Goal: Transaction & Acquisition: Book appointment/travel/reservation

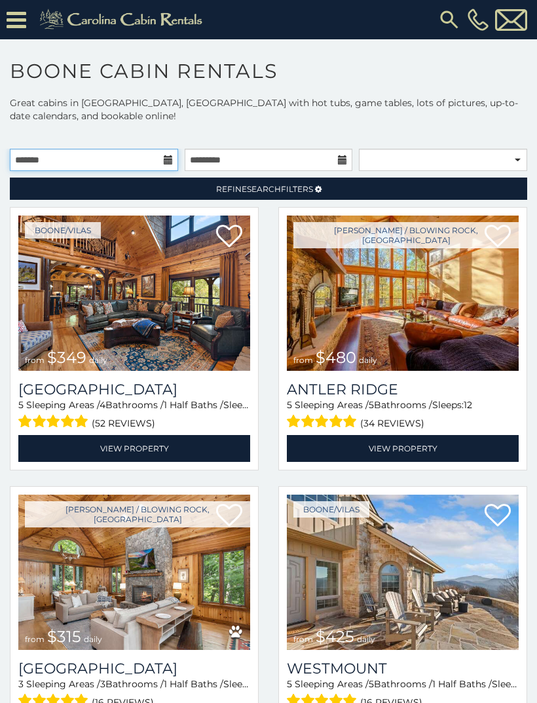
click at [47, 157] on input "text" at bounding box center [94, 160] width 168 height 22
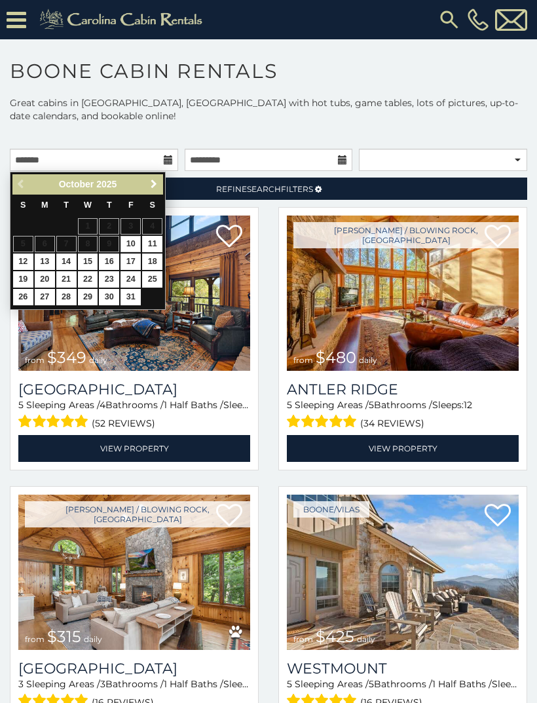
click at [156, 180] on span "Next" at bounding box center [154, 184] width 10 height 10
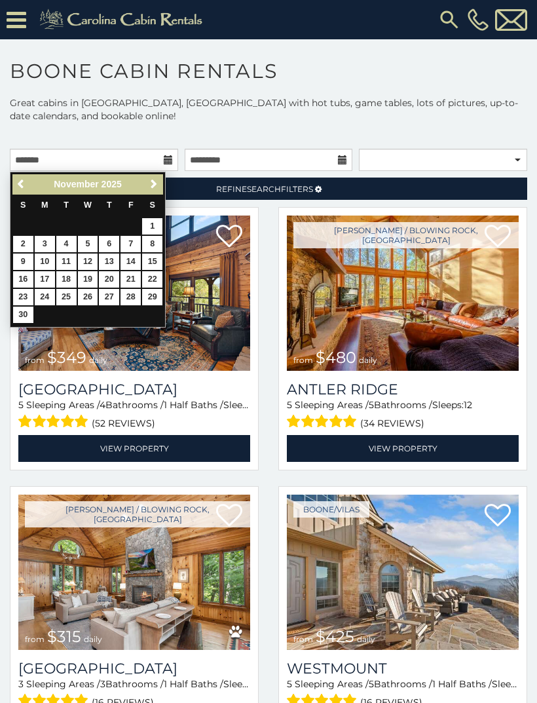
click at [155, 178] on link "Next" at bounding box center [153, 184] width 16 height 16
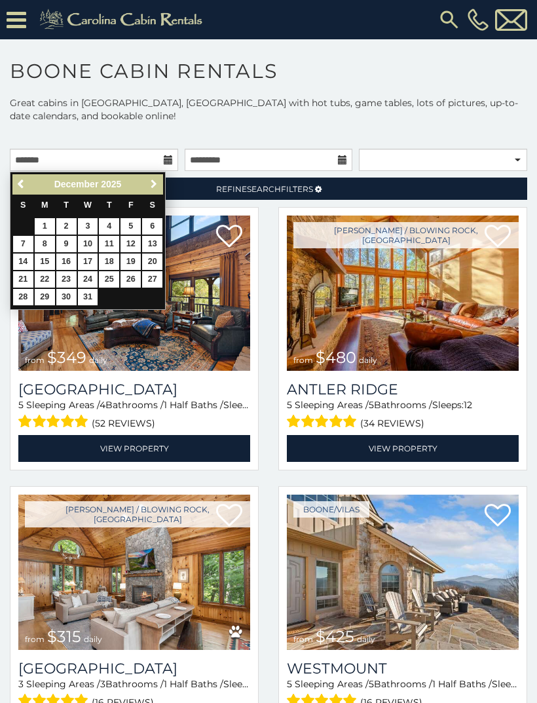
click at [155, 184] on span "Next" at bounding box center [154, 184] width 10 height 10
click at [151, 185] on span "Next" at bounding box center [154, 184] width 10 height 10
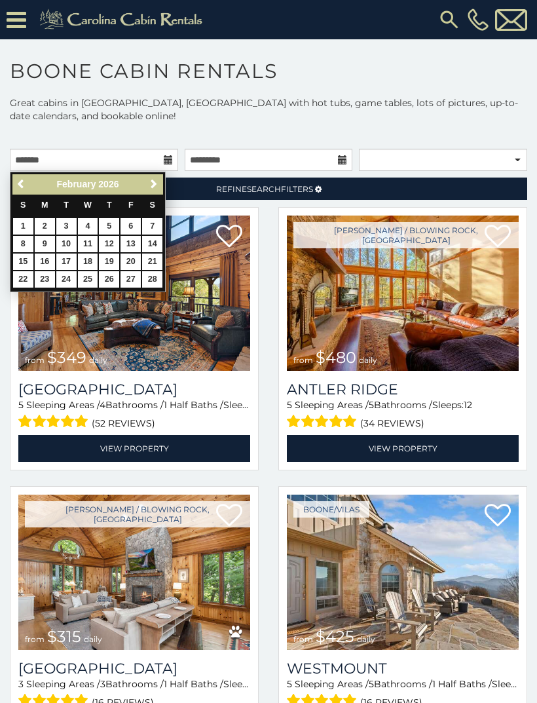
click at [151, 185] on span "Next" at bounding box center [154, 184] width 10 height 10
click at [152, 184] on span "Next" at bounding box center [154, 184] width 10 height 10
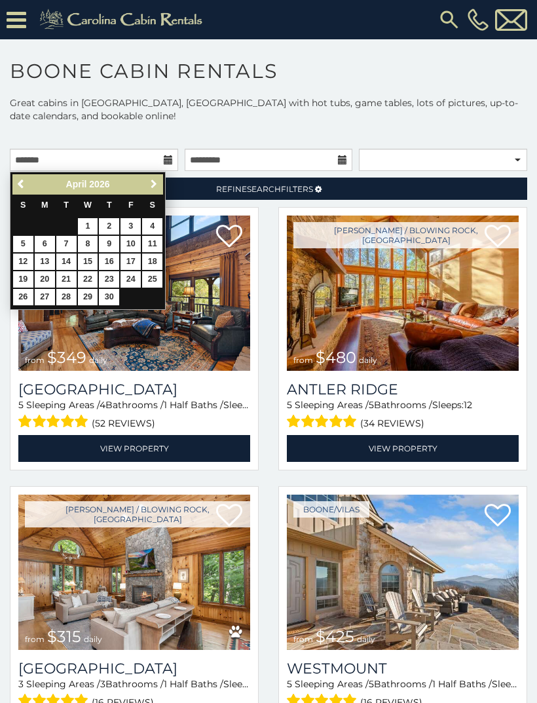
click at [153, 179] on span "Next" at bounding box center [154, 184] width 10 height 10
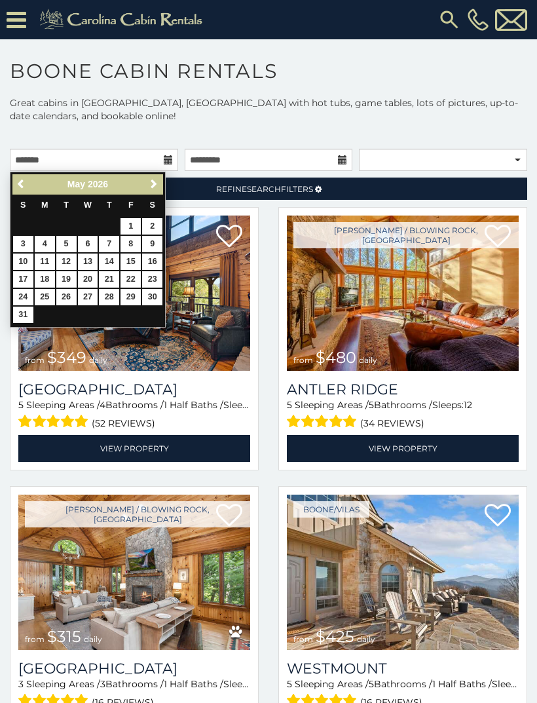
click at [153, 182] on span "Next" at bounding box center [154, 184] width 10 height 10
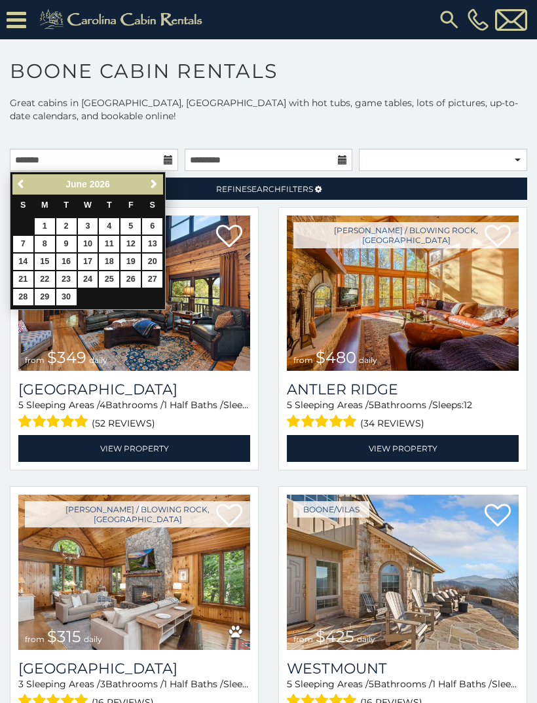
click at [147, 189] on link "Next" at bounding box center [153, 184] width 16 height 16
click at [22, 182] on span "Previous" at bounding box center [21, 184] width 10 height 10
click at [152, 179] on span "Next" at bounding box center [154, 184] width 10 height 10
click at [153, 258] on link "18" at bounding box center [152, 261] width 20 height 16
type input "**********"
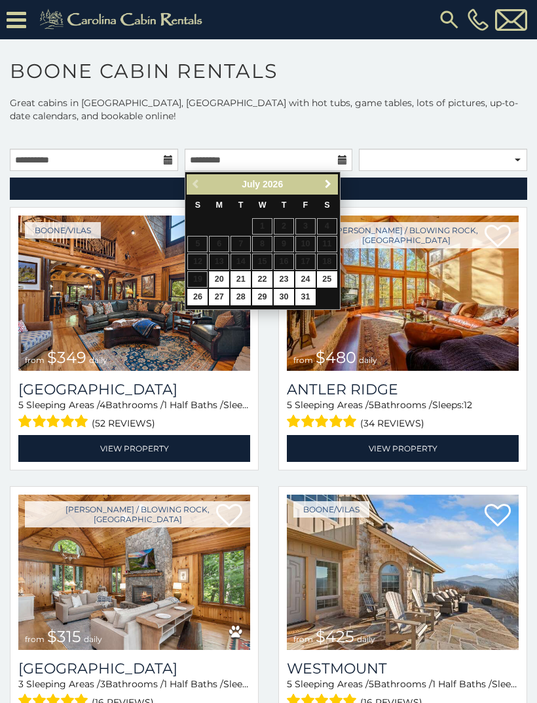
click at [327, 185] on span "Next" at bounding box center [328, 184] width 10 height 10
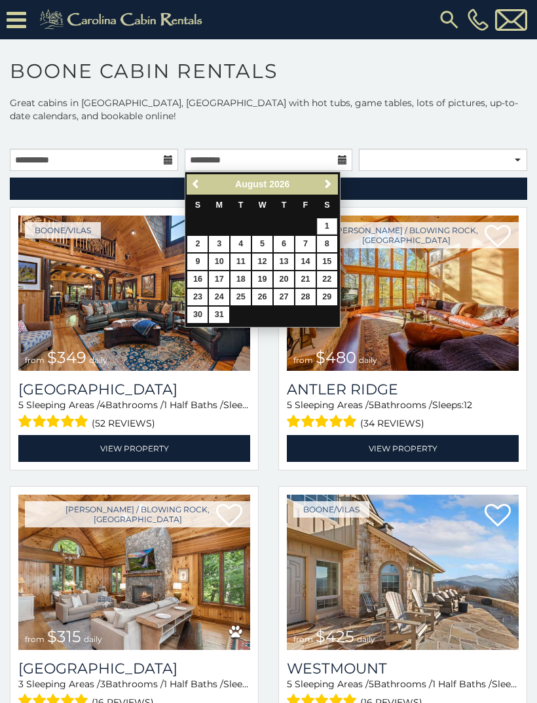
click at [327, 225] on link "1" at bounding box center [327, 226] width 20 height 16
type input "**********"
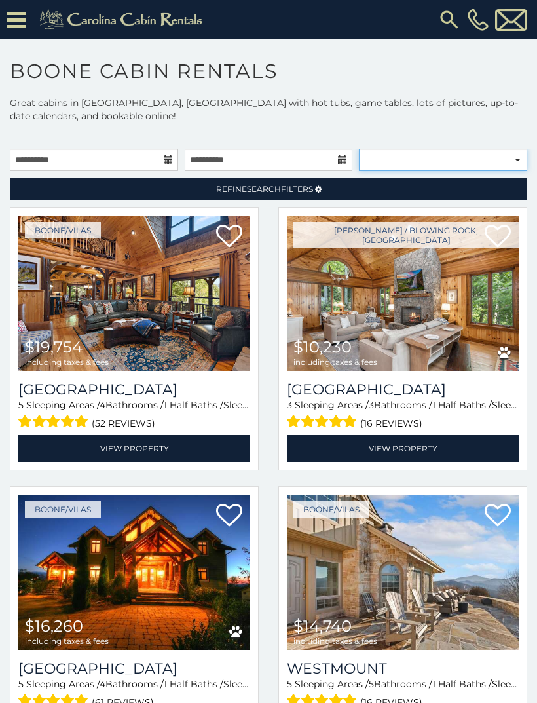
click at [390, 160] on select "**********" at bounding box center [443, 160] width 168 height 22
select select "*********"
click at [192, 122] on p "Great cabins in Boone, NC with hot tubs, game tables, lots of pictures, up-to-d…" at bounding box center [268, 109] width 537 height 26
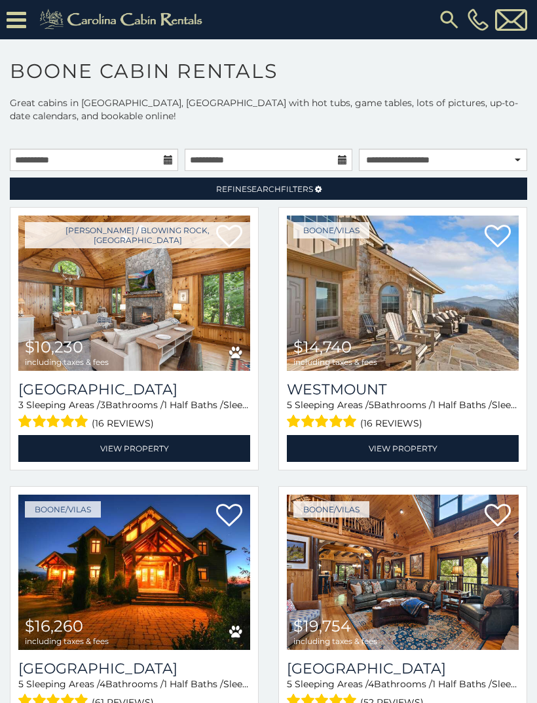
click at [21, 26] on icon at bounding box center [17, 20] width 20 height 23
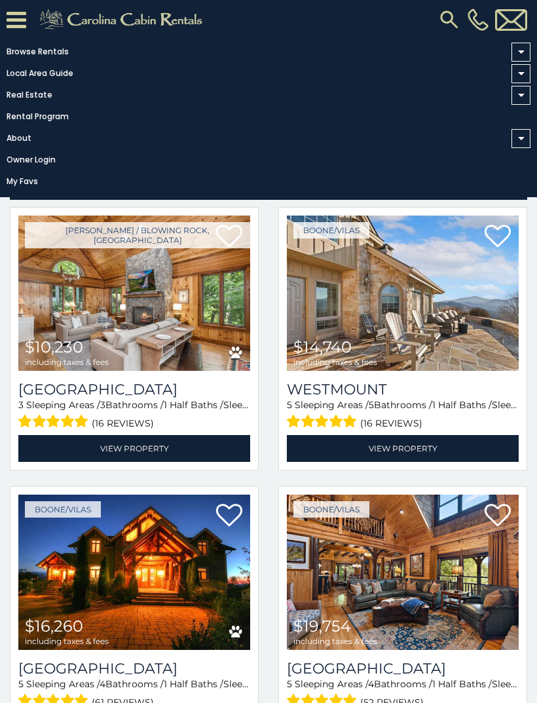
click at [19, 121] on link "Rental Program" at bounding box center [265, 116] width 531 height 18
click at [1, 60] on link "Browse Rentals" at bounding box center [265, 52] width 531 height 18
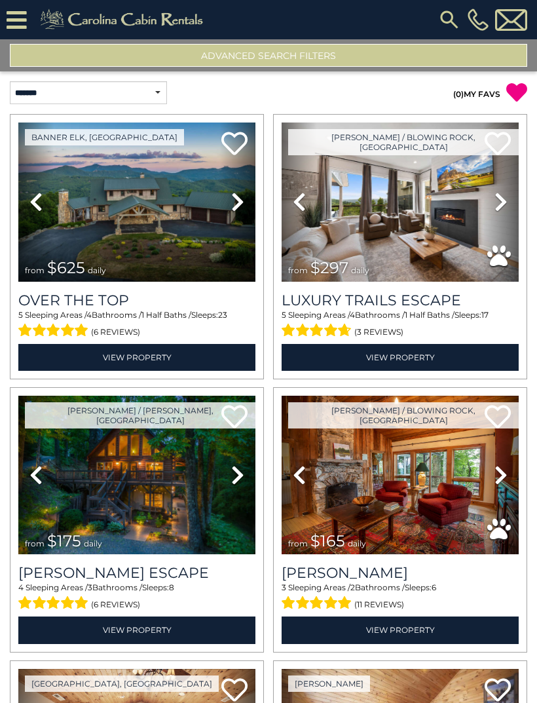
click at [108, 57] on button "Advanced Search Filters" at bounding box center [268, 55] width 517 height 23
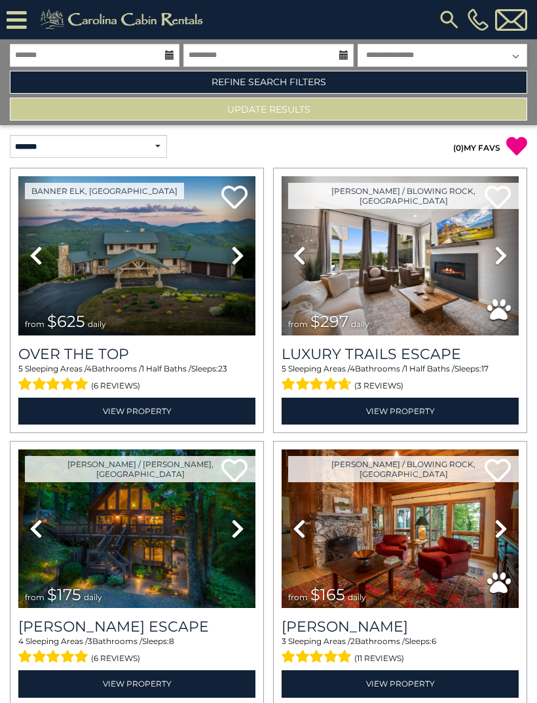
click at [117, 79] on link "Refine Search Filters" at bounding box center [268, 82] width 517 height 23
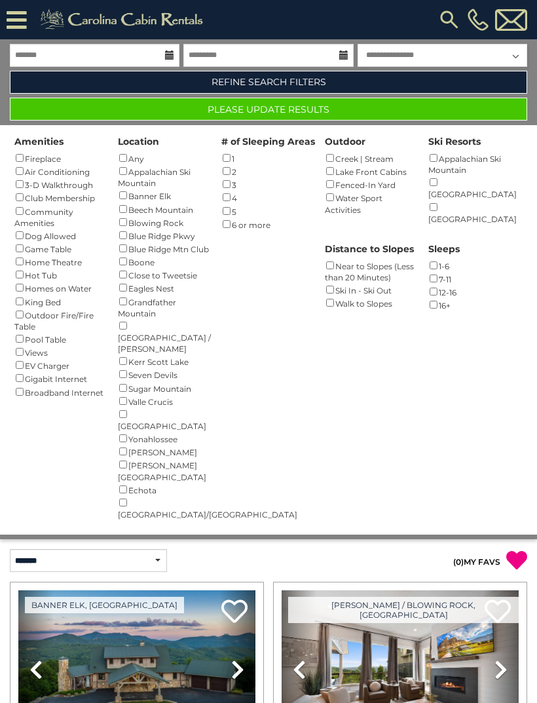
click at [115, 193] on div "Location Any () Appalachian Ski Mountain () Banner Elk () Beech Mountain () Blo…" at bounding box center [164, 322] width 103 height 395
click at [196, 106] on button "Please Update Results" at bounding box center [268, 109] width 517 height 23
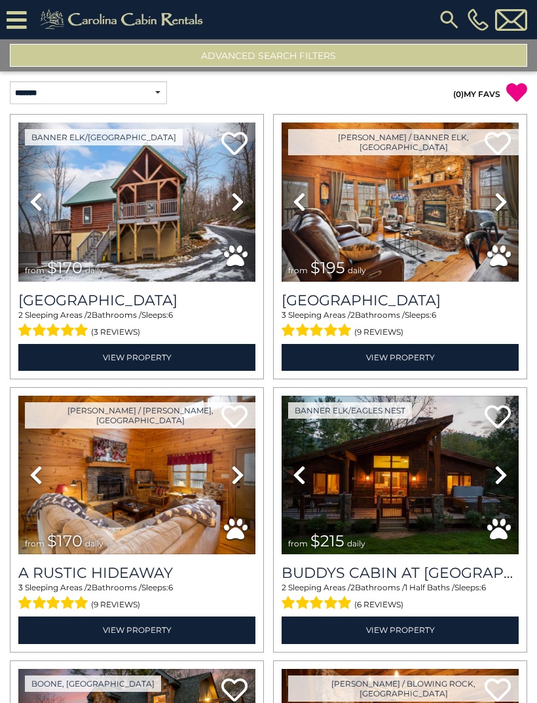
click at [333, 219] on img at bounding box center [400, 201] width 237 height 159
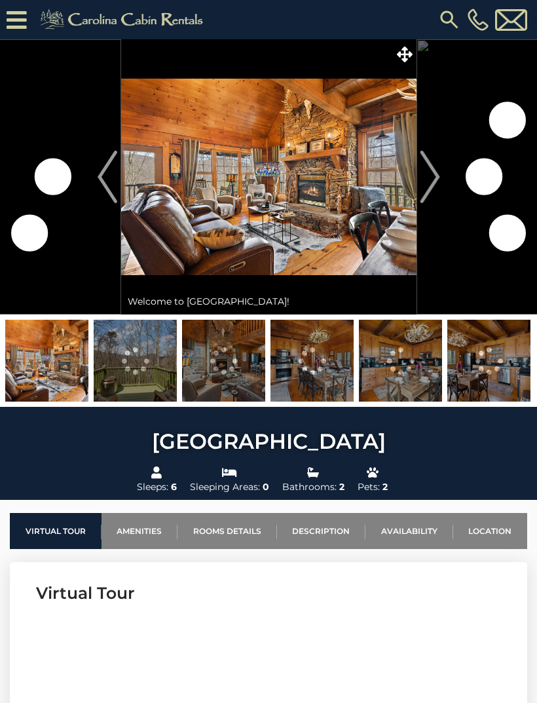
click at [136, 366] on img at bounding box center [135, 361] width 83 height 82
